Goal: Task Accomplishment & Management: Complete application form

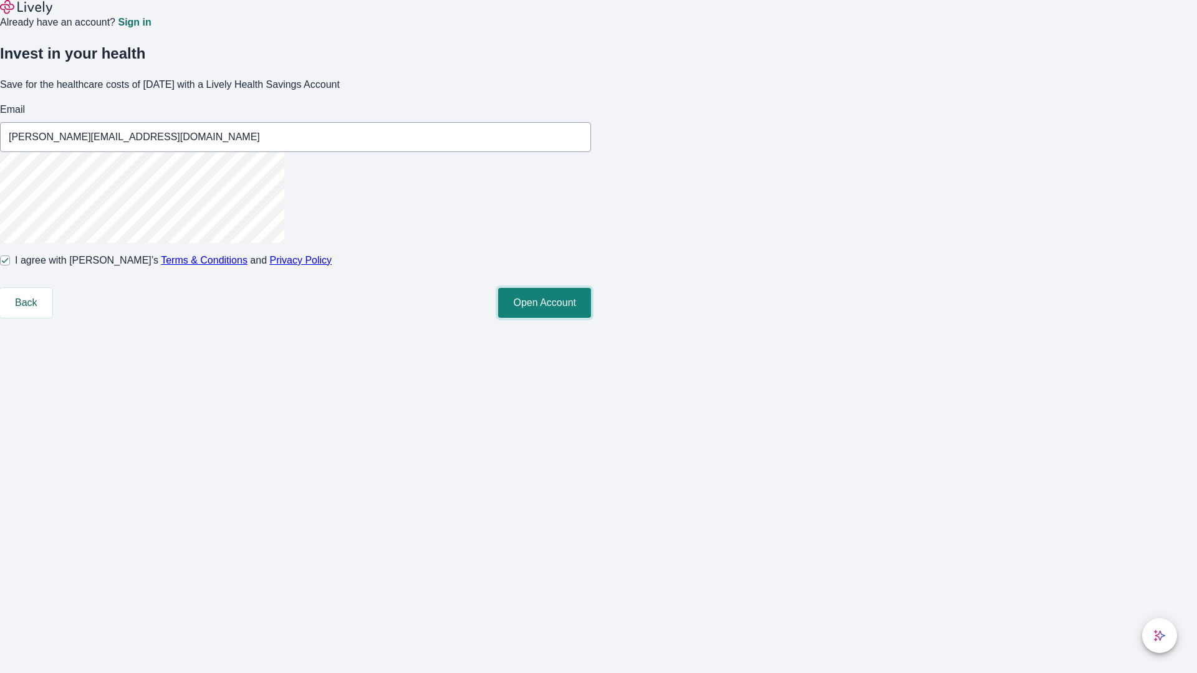
click at [591, 318] on button "Open Account" at bounding box center [544, 303] width 93 height 30
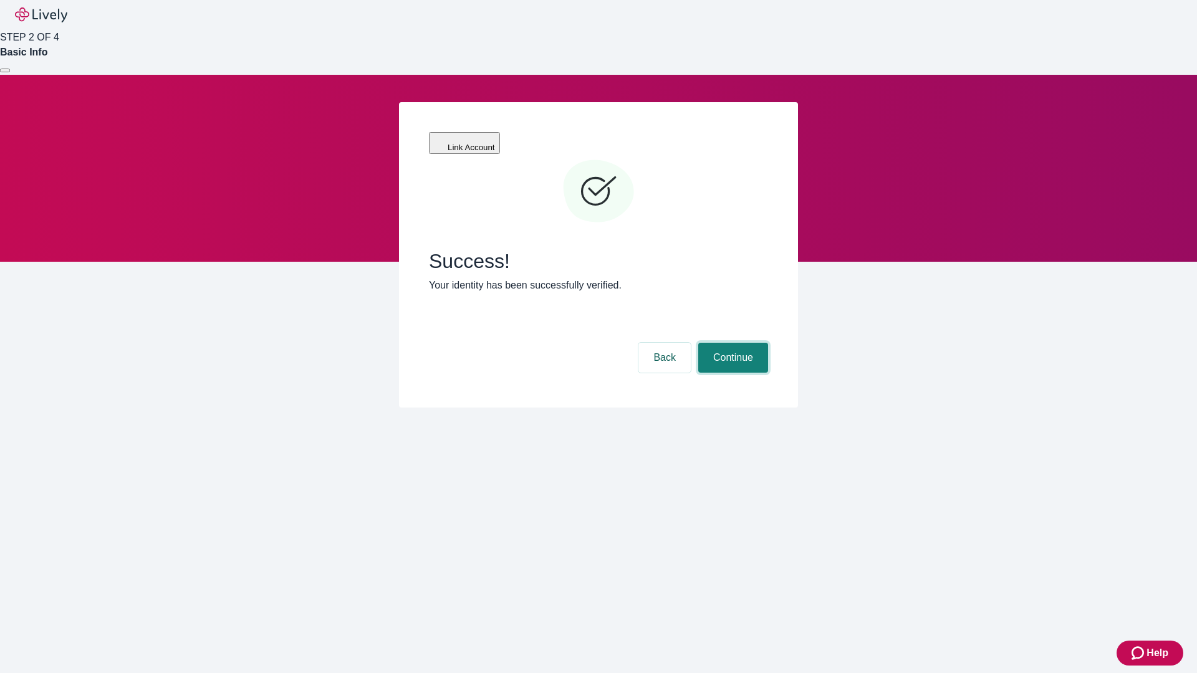
click at [731, 343] on button "Continue" at bounding box center [733, 358] width 70 height 30
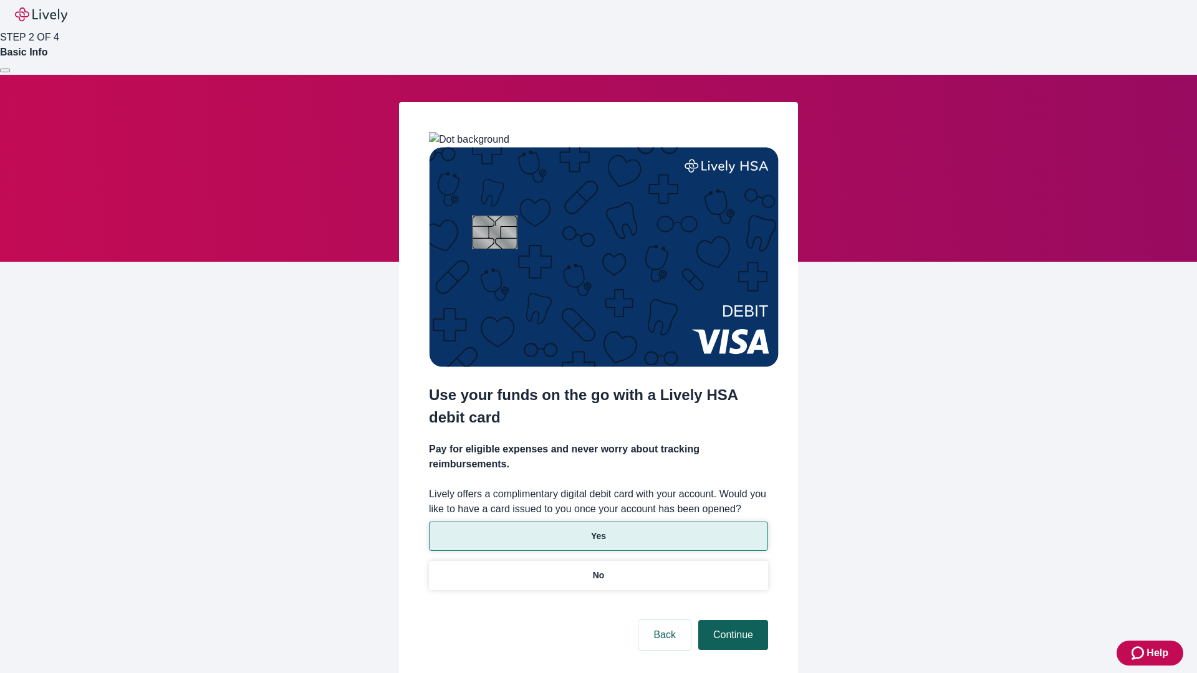
click at [598, 530] on p "Yes" at bounding box center [598, 536] width 15 height 13
click at [731, 620] on button "Continue" at bounding box center [733, 635] width 70 height 30
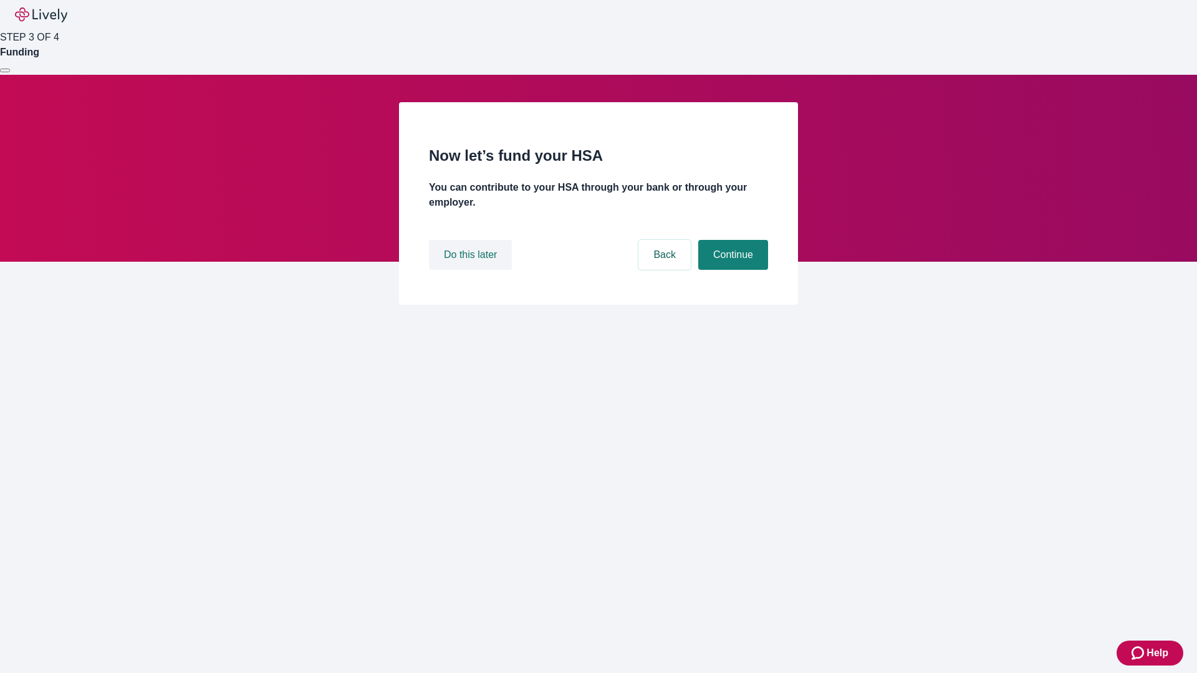
click at [472, 270] on button "Do this later" at bounding box center [470, 255] width 83 height 30
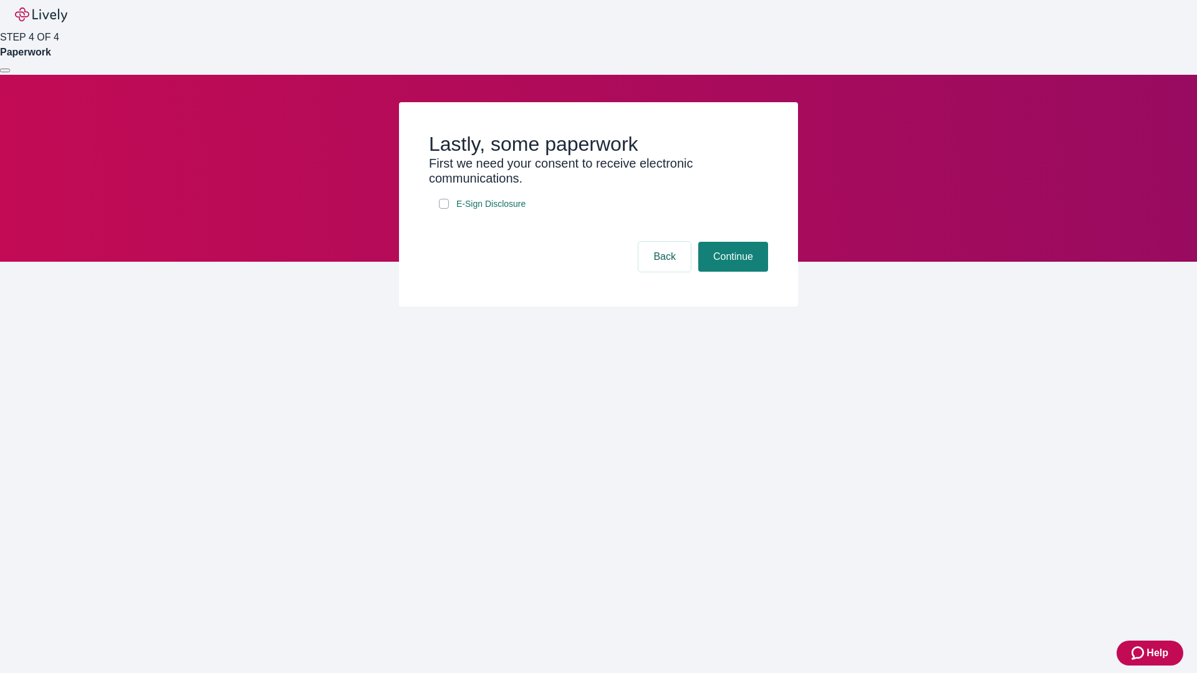
click at [444, 209] on input "E-Sign Disclosure" at bounding box center [444, 204] width 10 height 10
checkbox input "true"
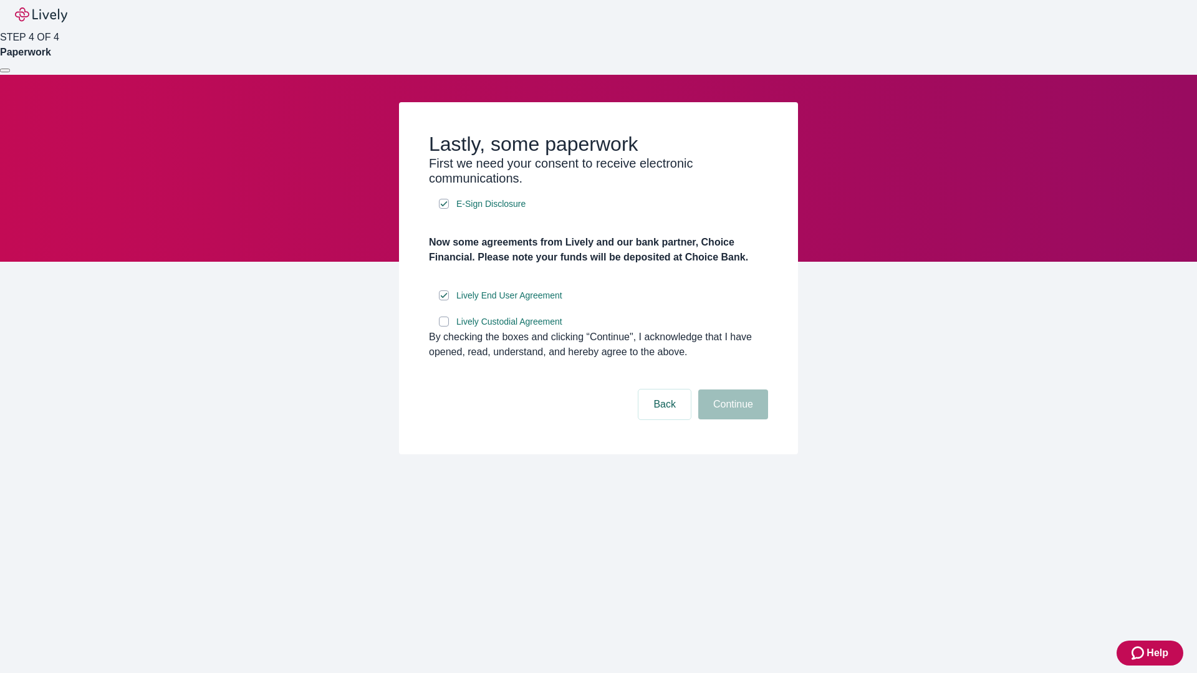
click at [444, 327] on input "Lively Custodial Agreement" at bounding box center [444, 322] width 10 height 10
checkbox input "true"
click at [731, 420] on button "Continue" at bounding box center [733, 405] width 70 height 30
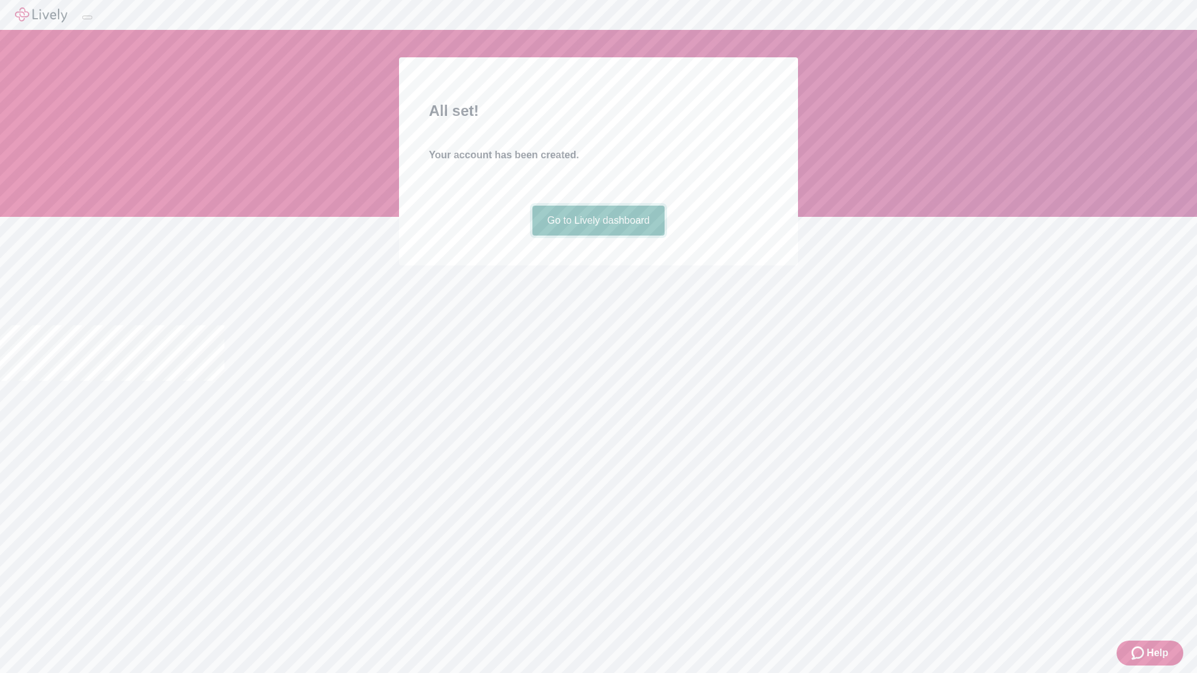
click at [598, 236] on link "Go to Lively dashboard" at bounding box center [598, 221] width 133 height 30
